Goal: Find specific page/section: Find specific page/section

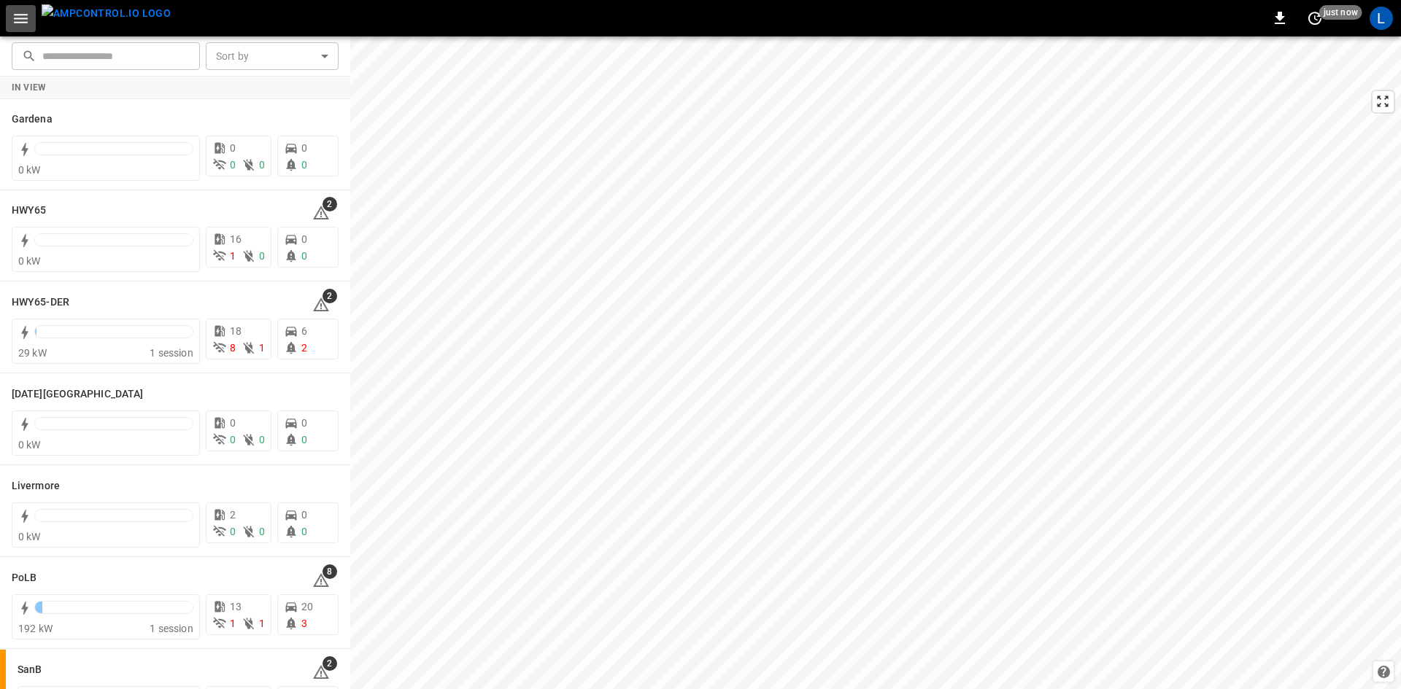
click at [9, 16] on button "button" at bounding box center [21, 18] width 30 height 27
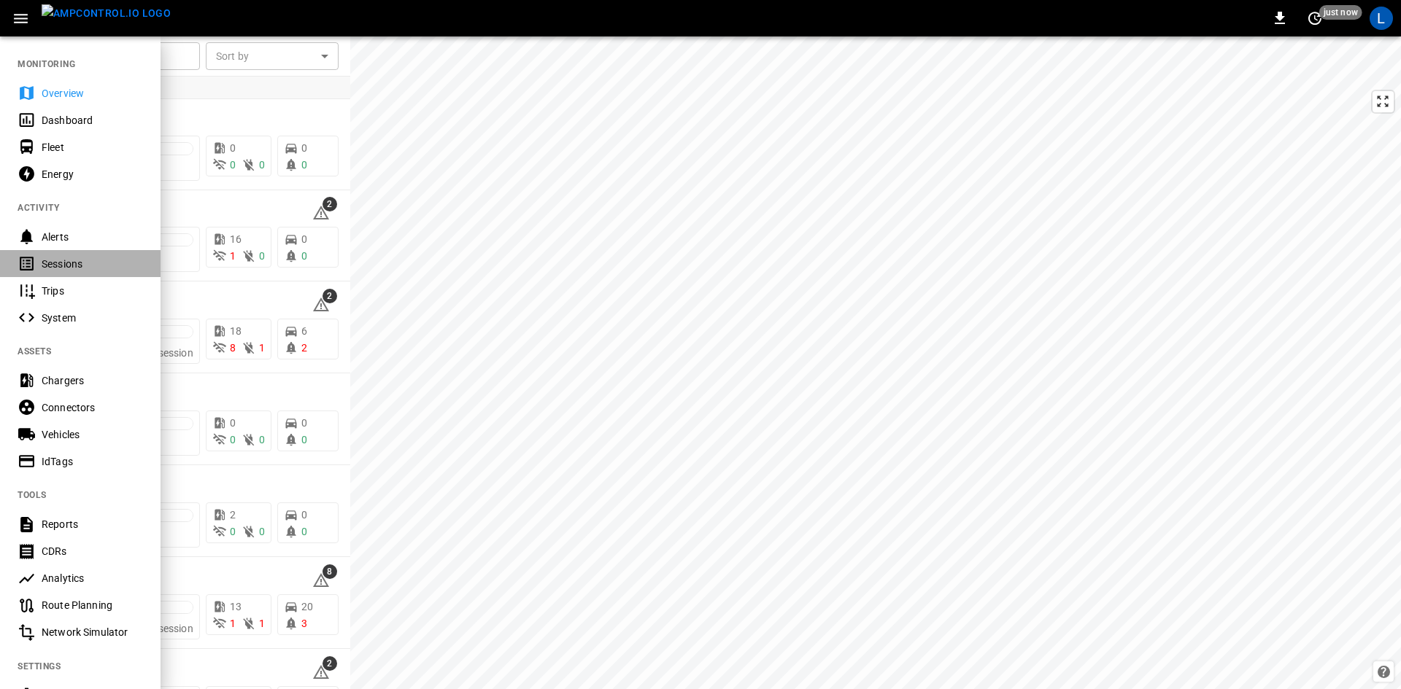
click at [104, 268] on div "Sessions" at bounding box center [92, 264] width 101 height 15
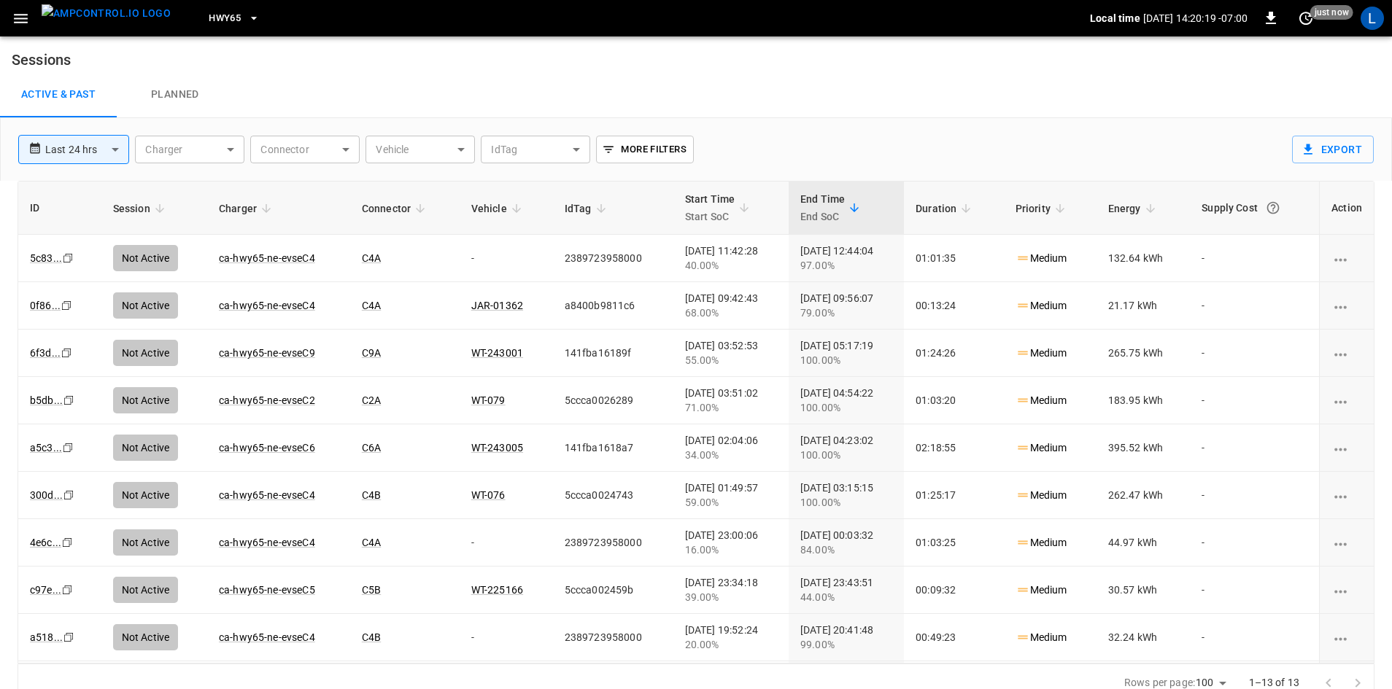
click at [209, 18] on span "HWY65" at bounding box center [225, 18] width 32 height 17
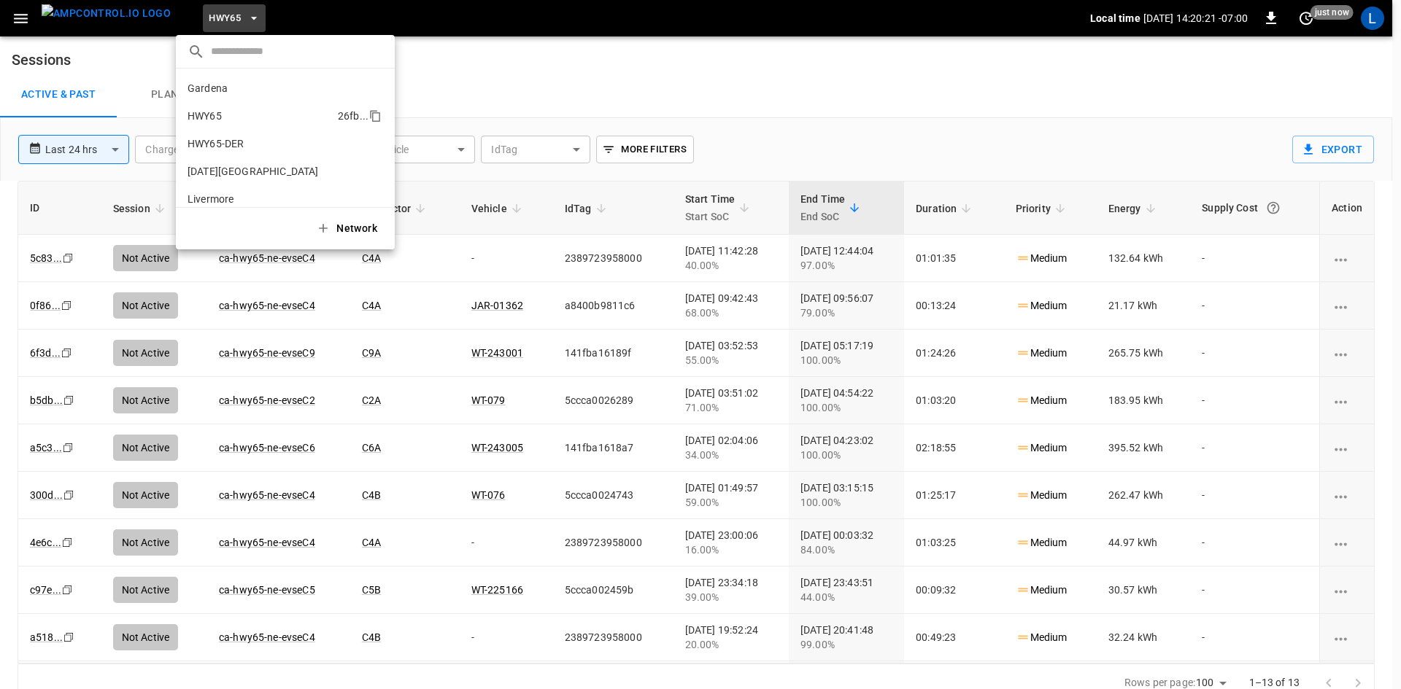
click at [224, 118] on li "HWY65 26fb ..." at bounding box center [285, 116] width 219 height 28
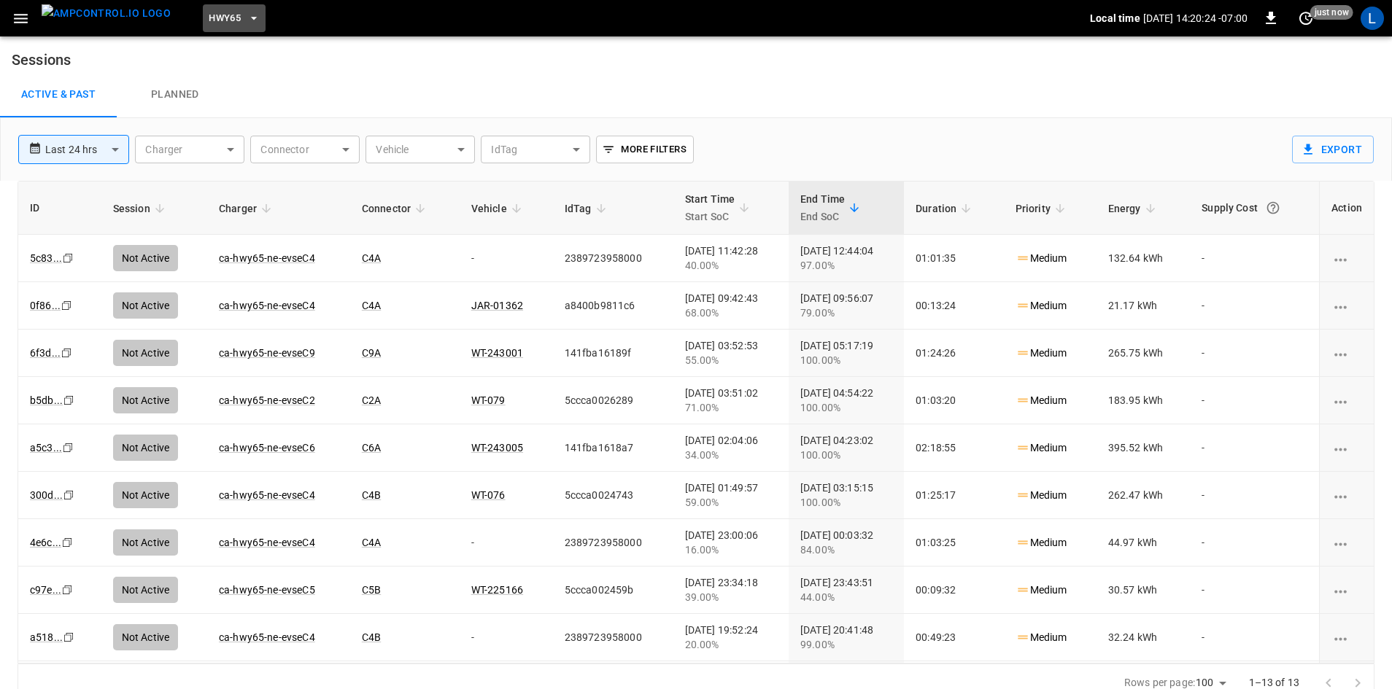
click at [247, 18] on icon "button" at bounding box center [254, 18] width 15 height 15
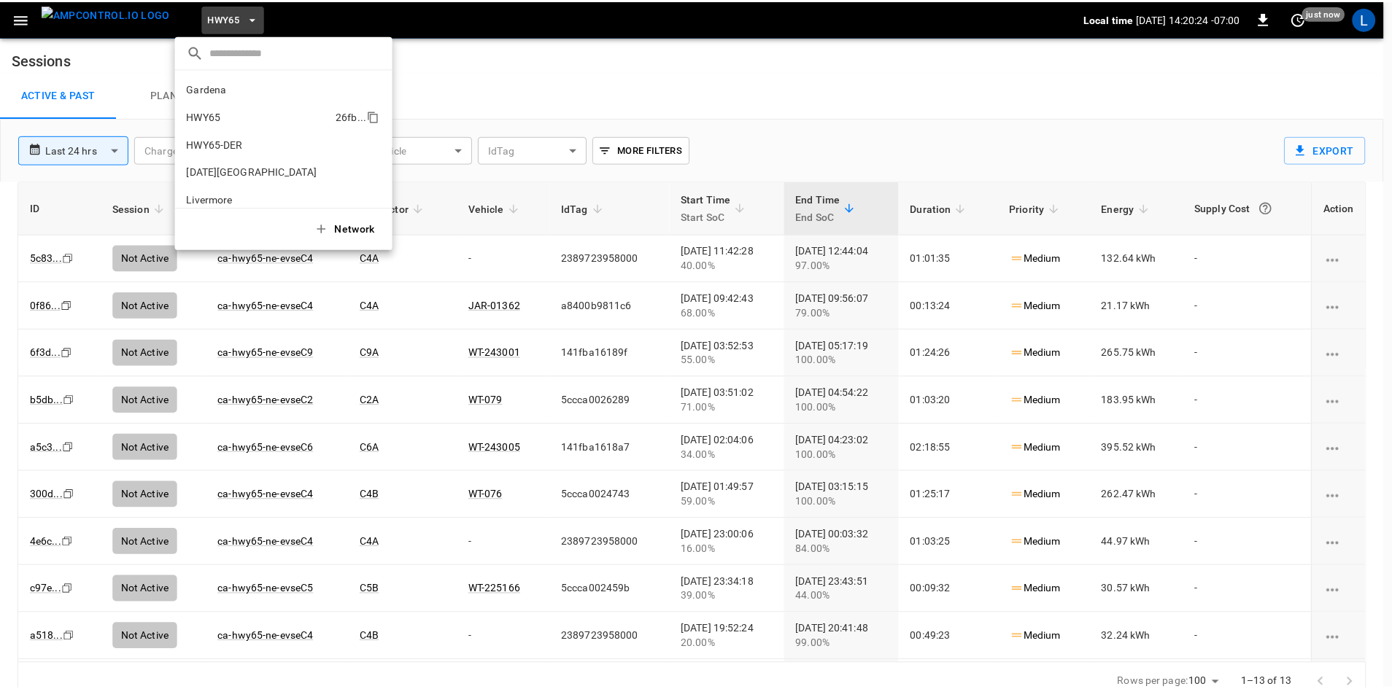
scroll to position [23, 0]
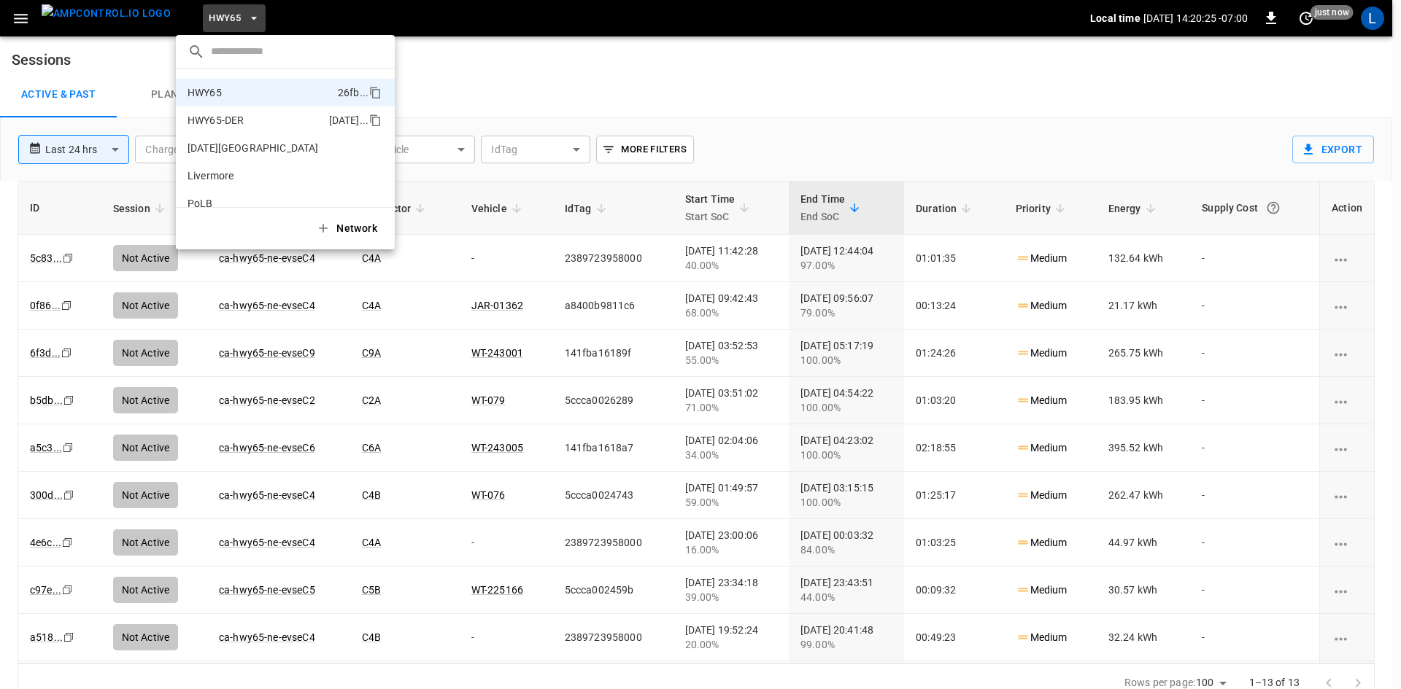
click at [220, 120] on p "HWY65-DER" at bounding box center [215, 120] width 56 height 15
